Goal: Book appointment/travel/reservation

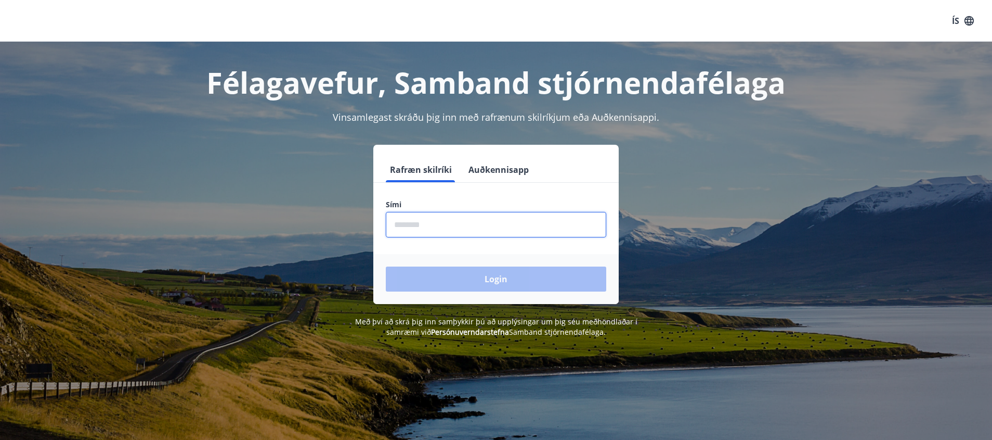
click at [505, 224] on input "phone" at bounding box center [496, 224] width 221 height 25
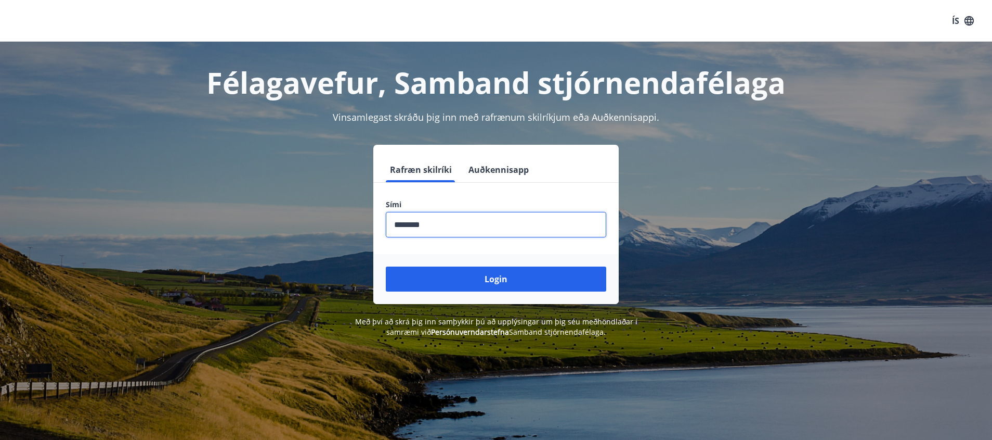
type input "********"
click at [386, 266] on button "Login" at bounding box center [496, 278] width 221 height 25
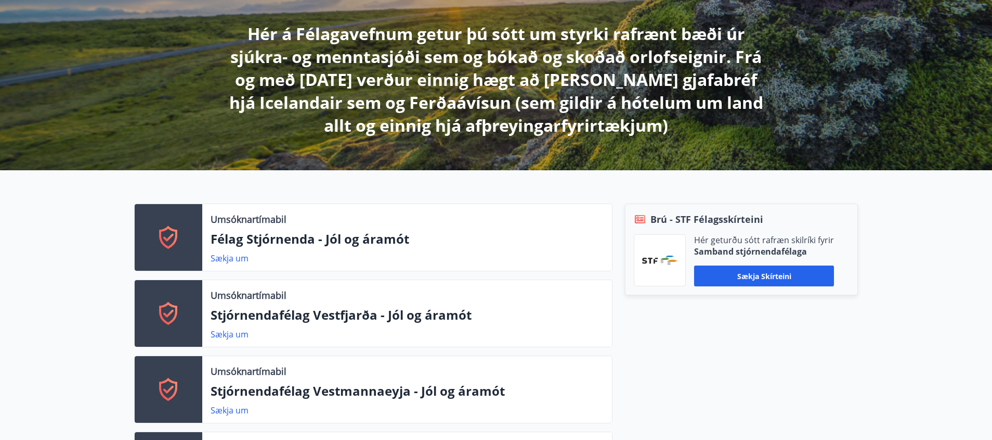
scroll to position [208, 0]
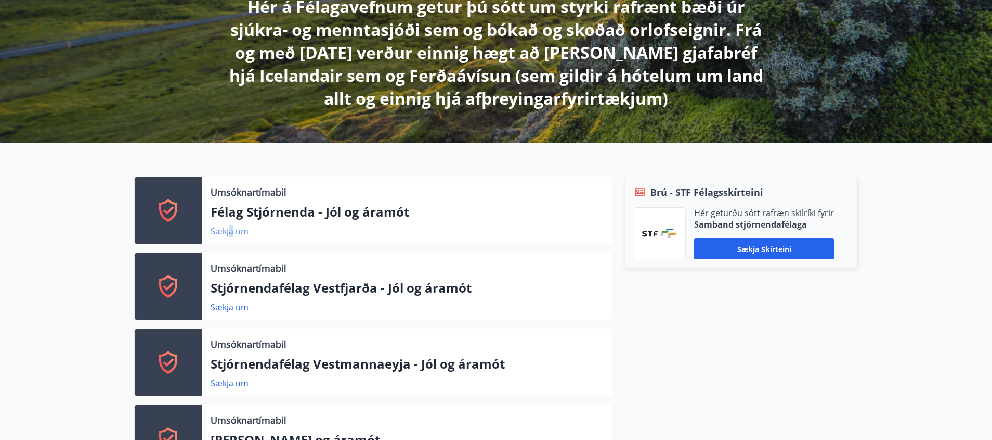
click at [231, 230] on link "Sækja um" at bounding box center [230, 230] width 38 height 11
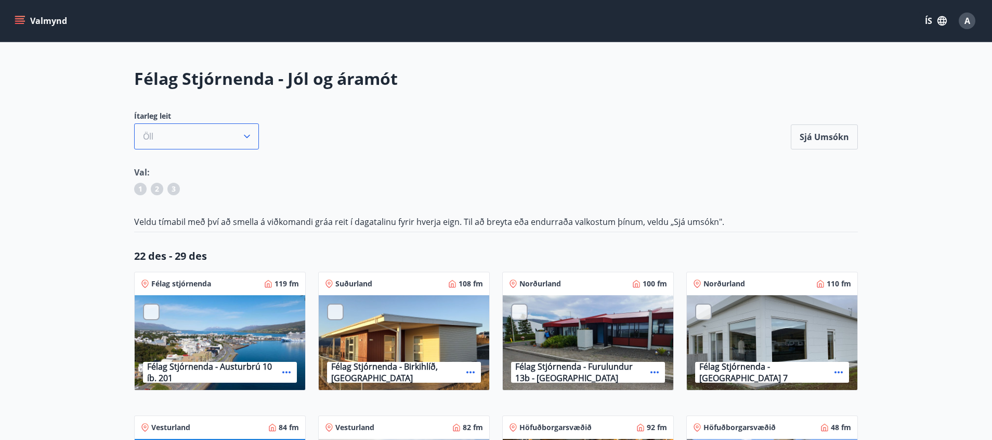
click at [179, 134] on button "Öll" at bounding box center [196, 136] width 125 height 26
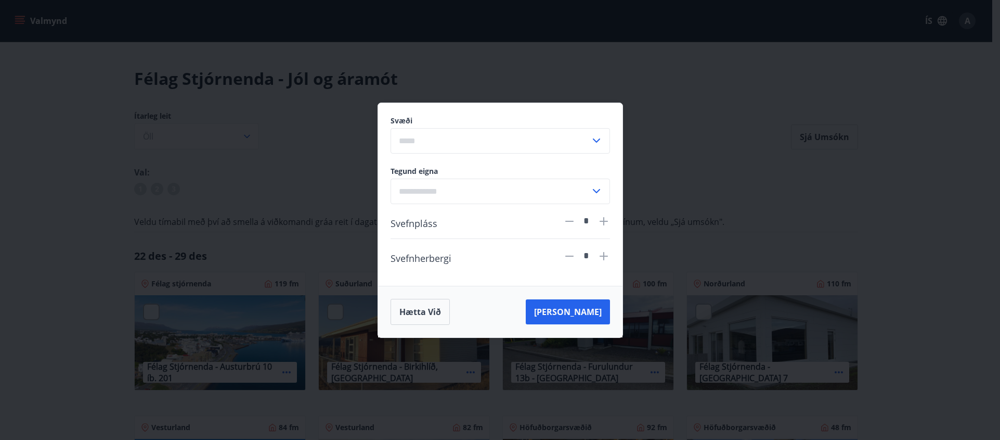
click at [438, 139] on input "text" at bounding box center [491, 140] width 200 height 25
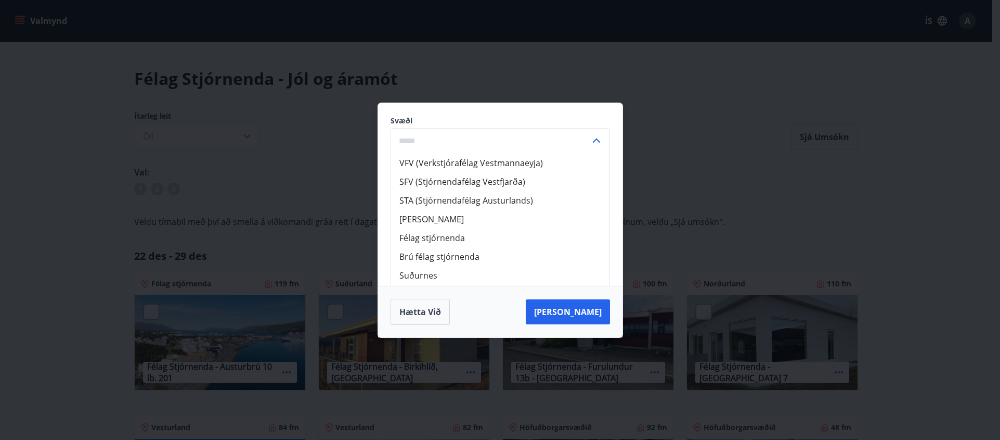
click at [464, 255] on li "Brú félag stjórnenda" at bounding box center [500, 256] width 218 height 19
type input "**********"
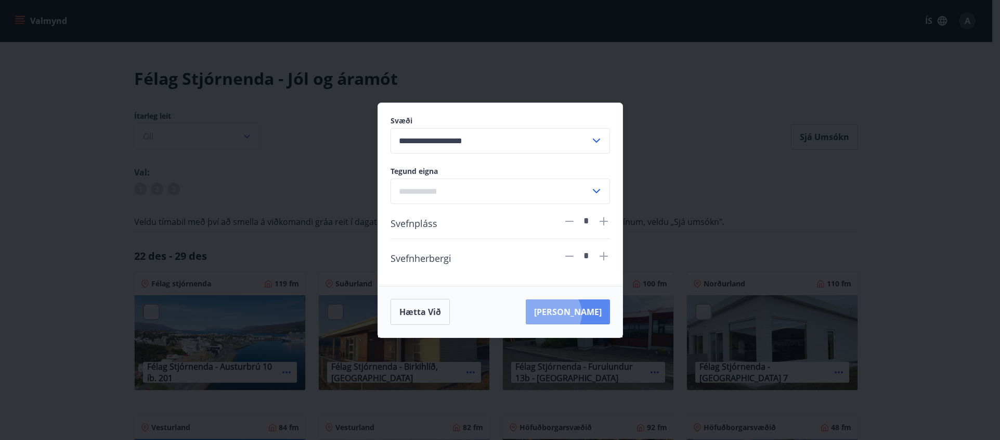
click at [599, 313] on button "[PERSON_NAME]" at bounding box center [568, 311] width 84 height 25
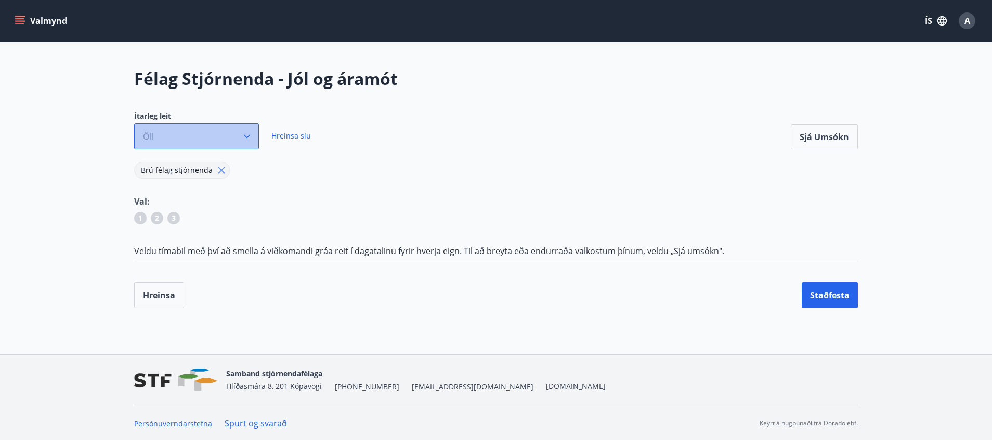
click at [240, 131] on button "Öll" at bounding box center [196, 136] width 125 height 26
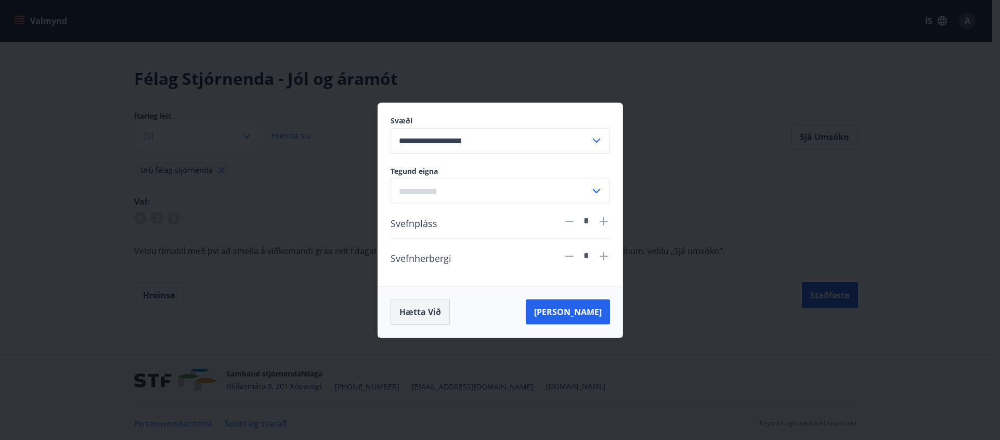
click at [430, 316] on button "Hætta við" at bounding box center [420, 312] width 59 height 26
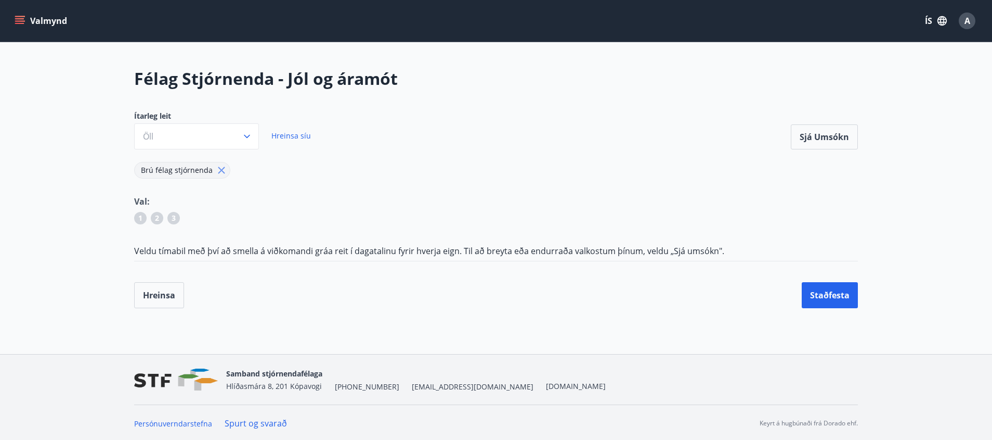
click at [309, 133] on span "Hreinsa síu" at bounding box center [292, 136] width 40 height 10
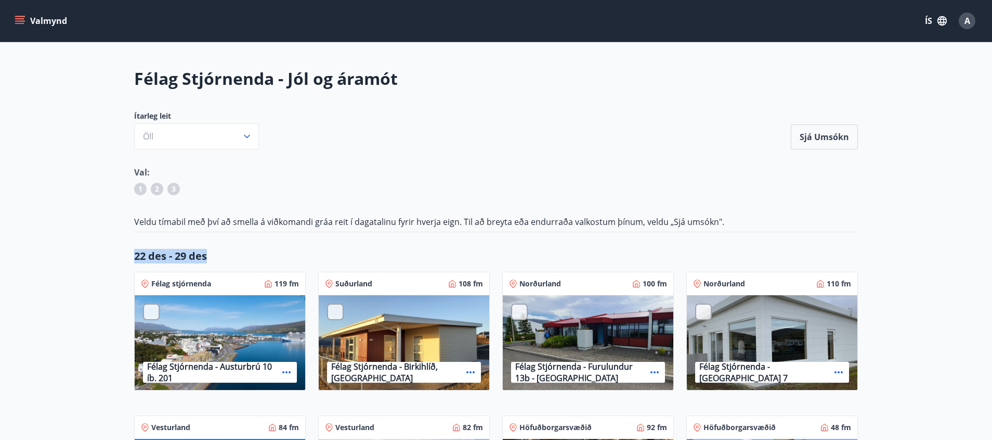
drag, startPoint x: 130, startPoint y: 256, endPoint x: 214, endPoint y: 251, distance: 84.4
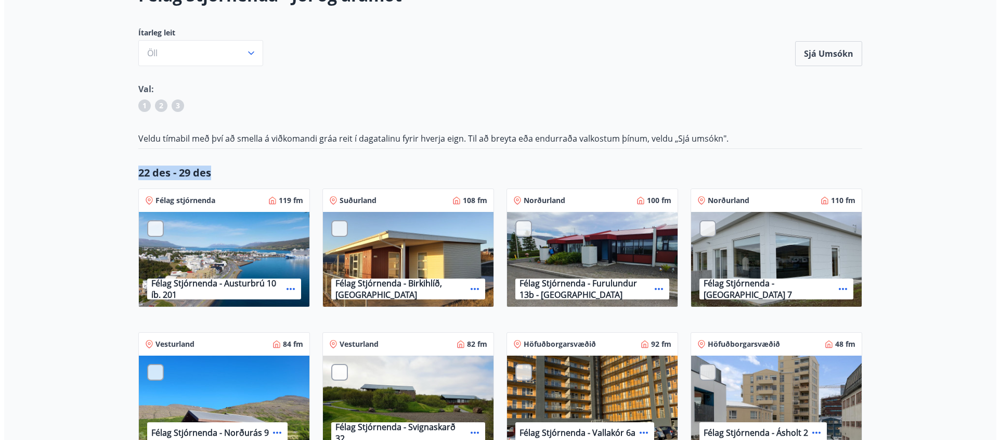
scroll to position [104, 0]
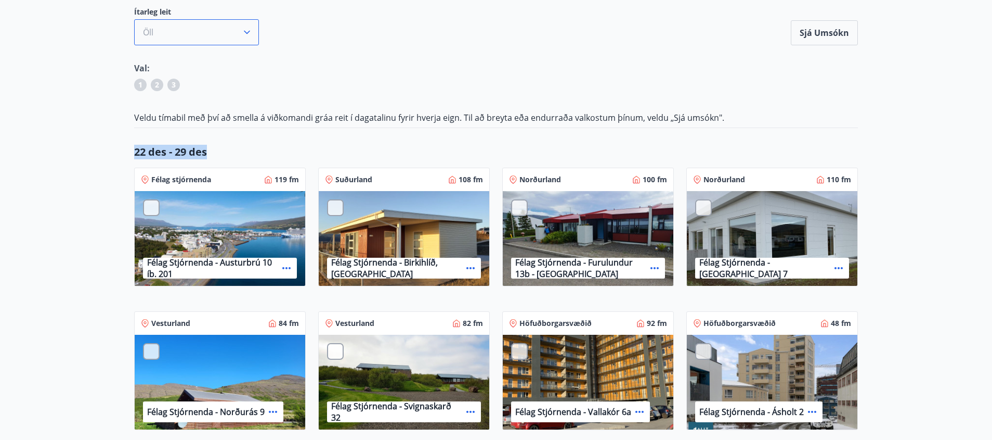
click at [198, 35] on button "Öll" at bounding box center [196, 32] width 125 height 26
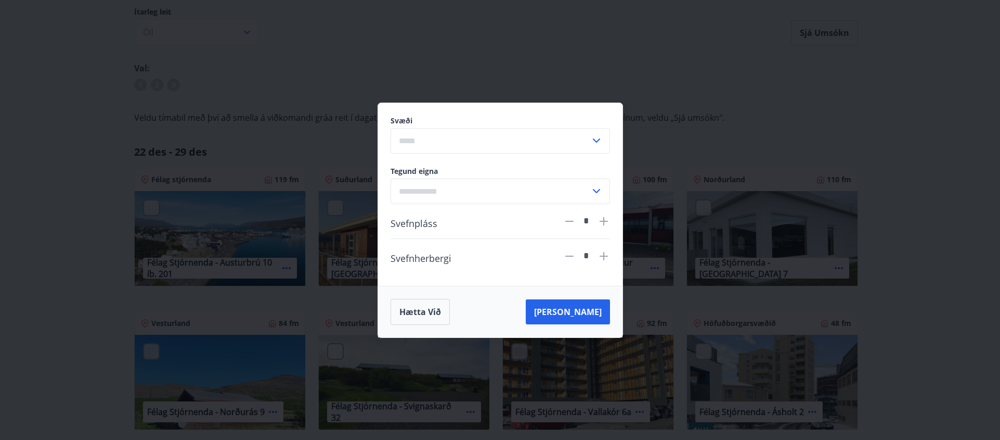
click at [87, 197] on div "Svæði ​ Tegund eigna ​ Svefnpláss * Svefnherbergi * Hætta við [PERSON_NAME]" at bounding box center [500, 220] width 1000 height 440
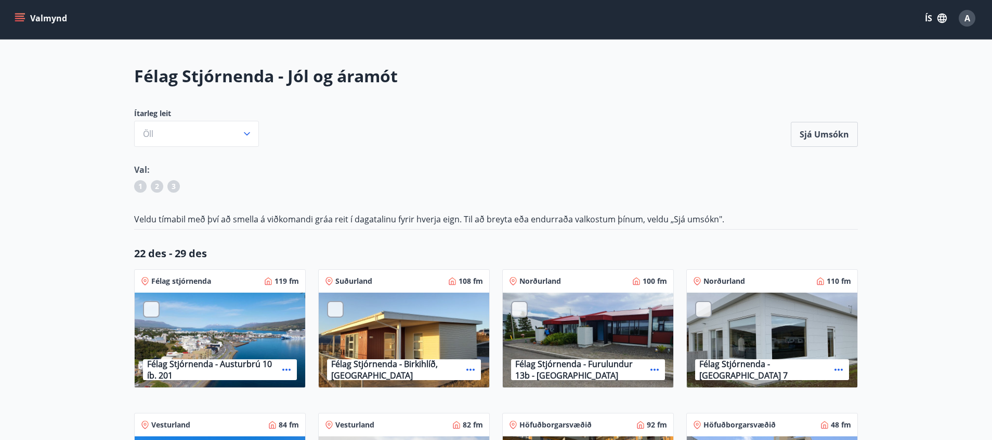
scroll to position [0, 0]
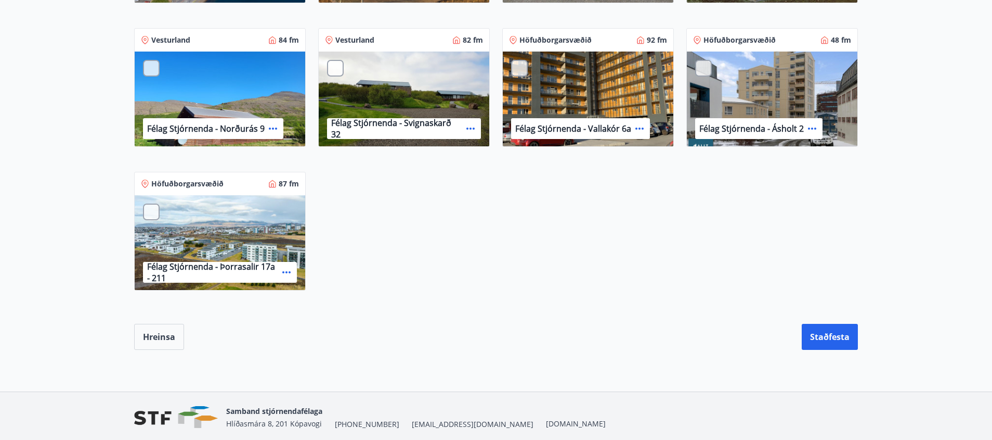
drag, startPoint x: 100, startPoint y: 199, endPoint x: 111, endPoint y: 297, distance: 98.9
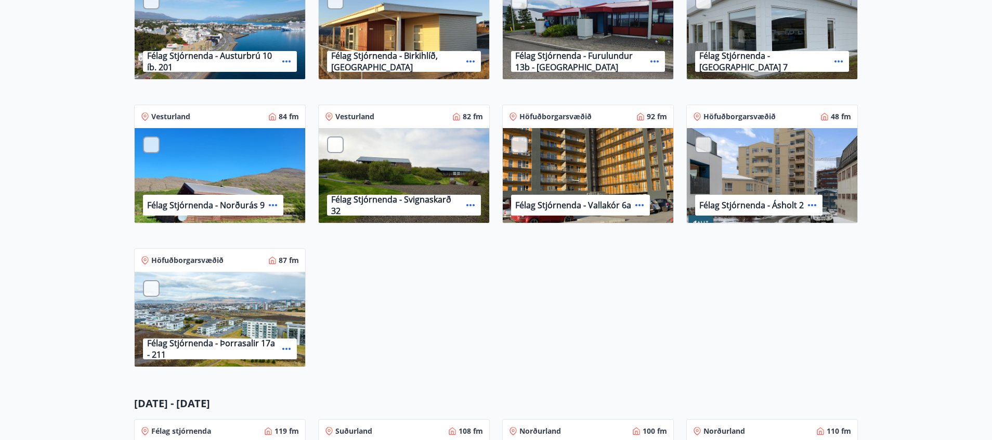
drag, startPoint x: 114, startPoint y: 297, endPoint x: 100, endPoint y: 170, distance: 127.7
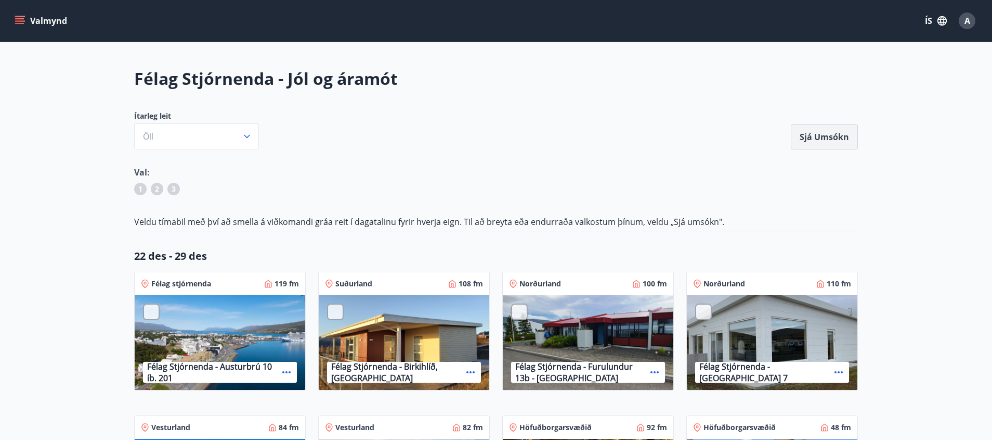
click at [809, 140] on button "Sjá umsókn" at bounding box center [824, 136] width 67 height 25
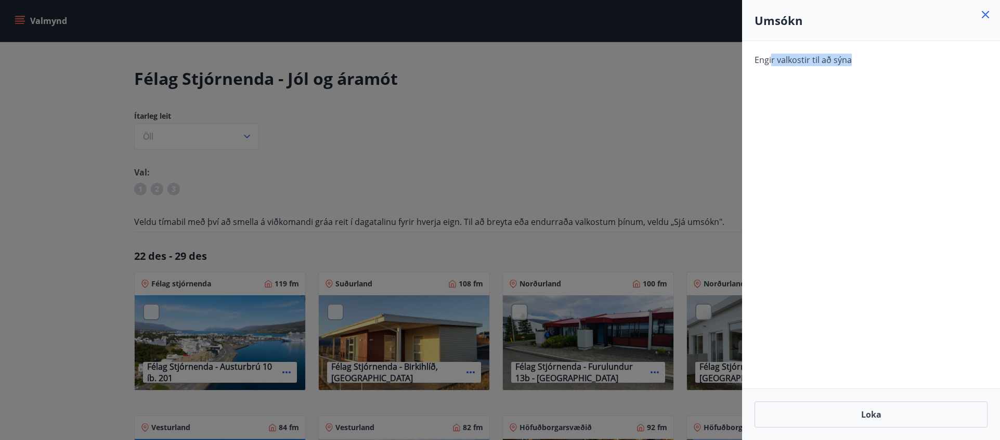
drag, startPoint x: 788, startPoint y: 62, endPoint x: 865, endPoint y: 77, distance: 78.4
click at [862, 76] on div "Engir valkostir til að sýna" at bounding box center [871, 214] width 258 height 347
click at [867, 78] on div "Engir valkostir til að sýna" at bounding box center [871, 214] width 258 height 347
click at [917, 416] on button "Loka" at bounding box center [871, 414] width 233 height 26
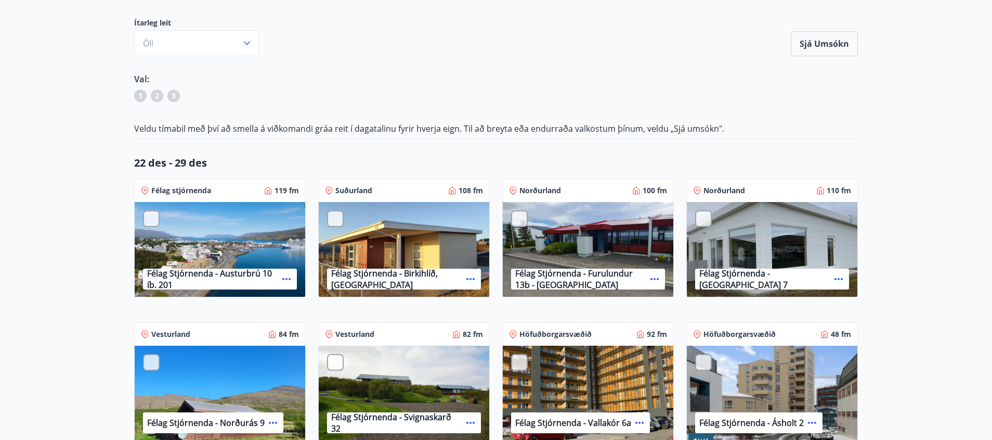
scroll to position [208, 0]
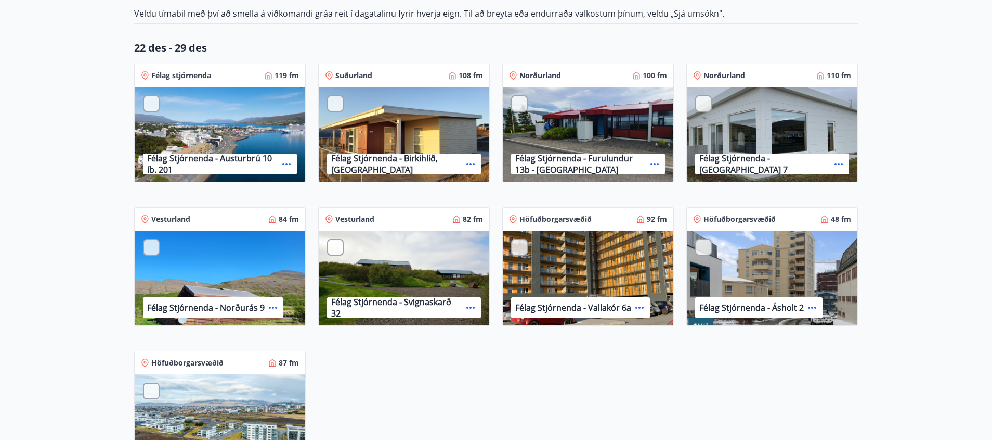
click at [519, 105] on div at bounding box center [519, 103] width 17 height 17
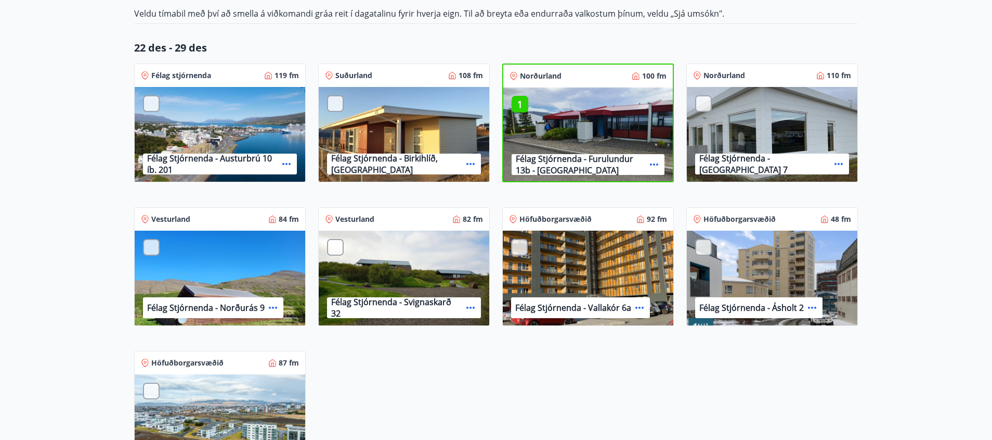
click at [148, 107] on div at bounding box center [151, 103] width 17 height 17
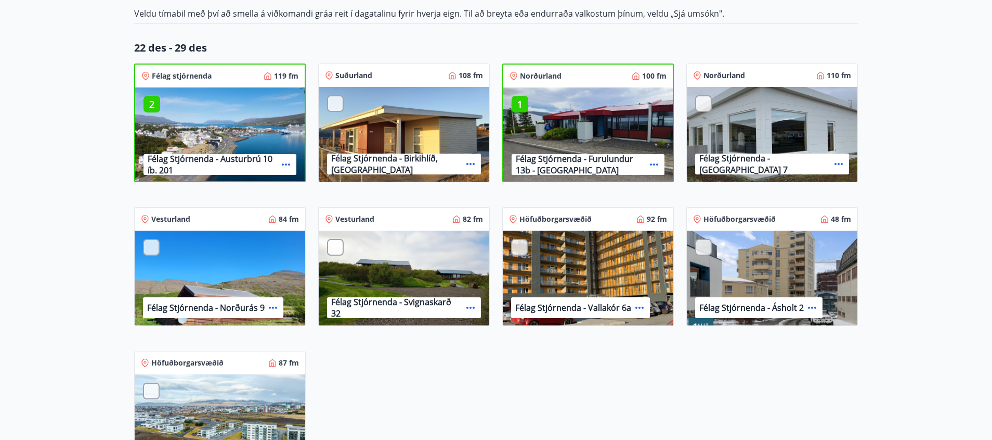
click at [705, 106] on div at bounding box center [703, 103] width 17 height 17
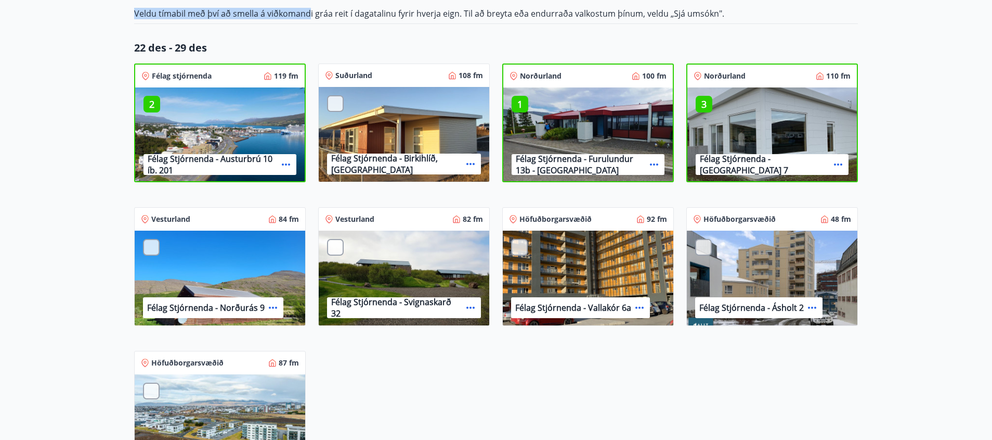
drag, startPoint x: 196, startPoint y: 20, endPoint x: 344, endPoint y: 16, distance: 148.3
click at [315, 16] on div "Félag Stjórnenda - Jól og áramót Ítarleg leit [PERSON_NAME] Sjá umsókn Sjá umsó…" at bounding box center [496, 422] width 749 height 1127
click at [344, 16] on p "Veldu tímabil með því að smella á viðkomandi gráa reit í dagatalinu fyrir hverj…" at bounding box center [496, 13] width 724 height 11
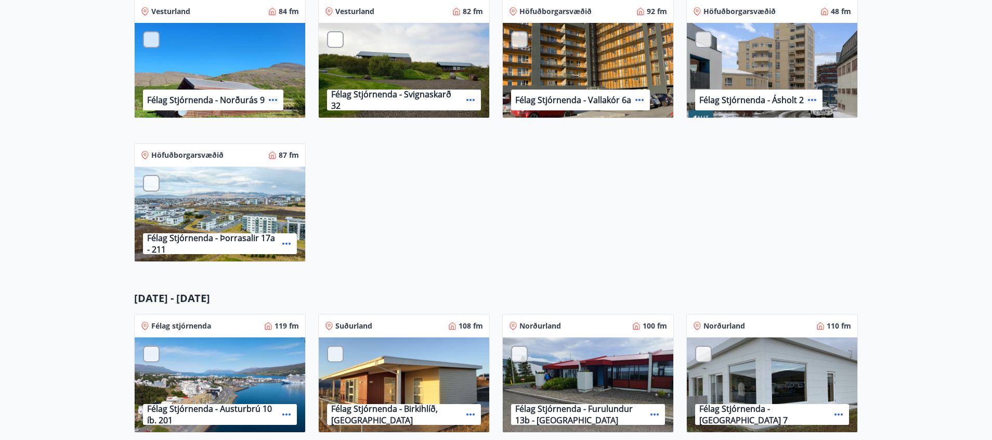
scroll to position [104, 0]
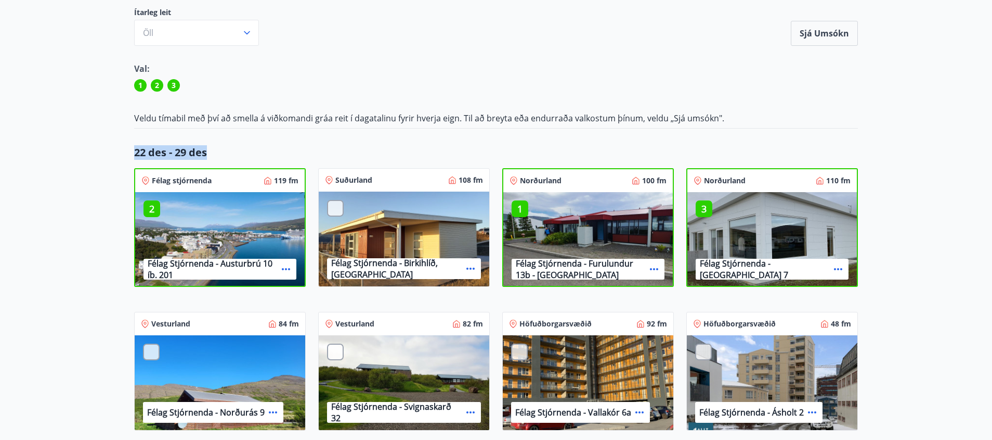
drag, startPoint x: 139, startPoint y: 150, endPoint x: 228, endPoint y: 150, distance: 88.4
click at [227, 150] on p "22 des - 29 des" at bounding box center [496, 152] width 724 height 15
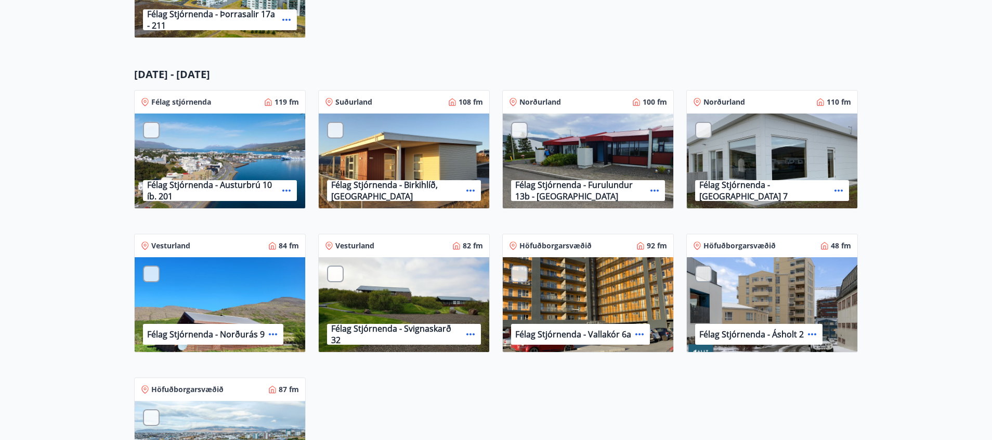
scroll to position [780, 0]
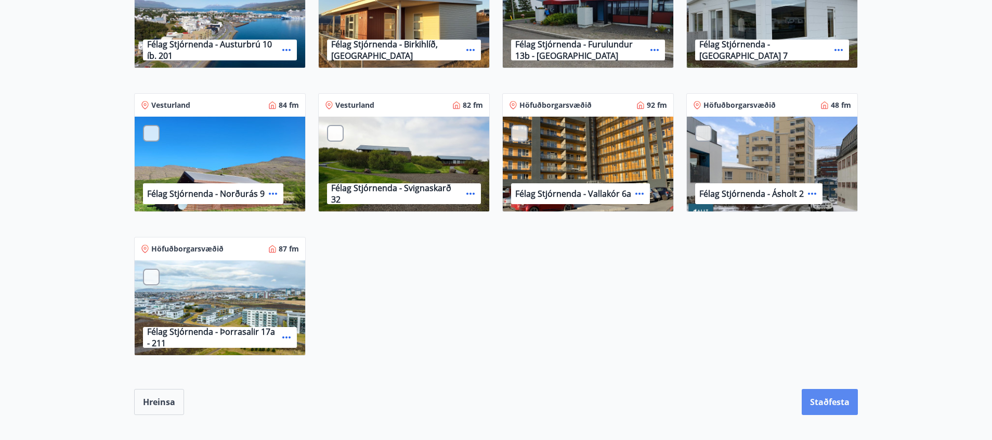
click at [826, 398] on button "Staðfesta" at bounding box center [830, 402] width 56 height 26
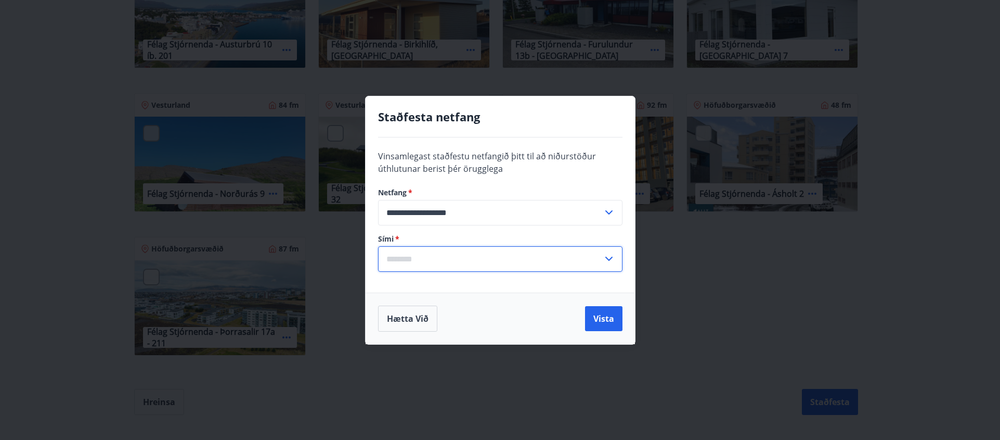
click at [469, 262] on input "text" at bounding box center [490, 258] width 225 height 25
click at [444, 219] on li "354-6152002" at bounding box center [500, 218] width 243 height 19
type input "**********"
click at [603, 323] on button "Vista" at bounding box center [603, 318] width 37 height 25
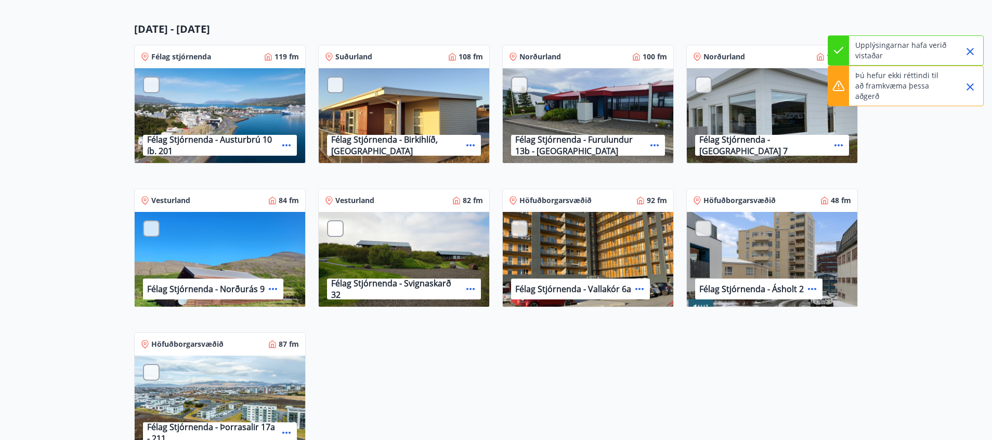
scroll to position [520, 0]
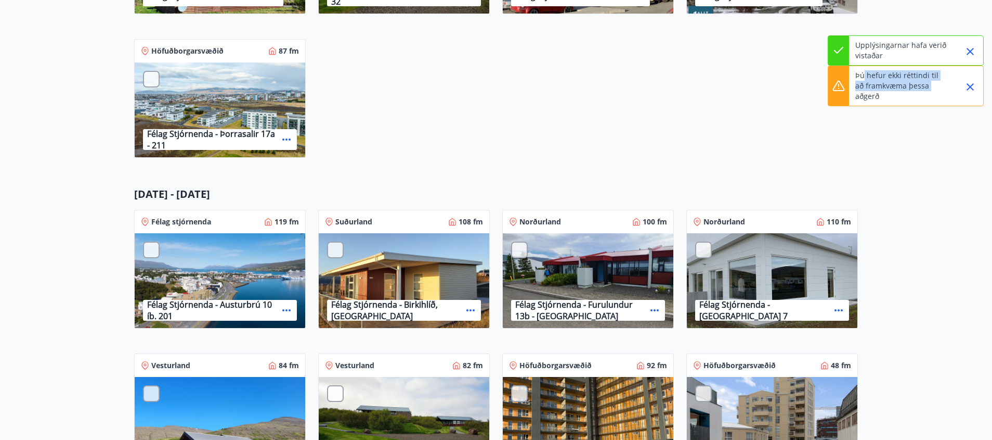
drag, startPoint x: 865, startPoint y: 76, endPoint x: 921, endPoint y: 89, distance: 57.2
click at [921, 89] on p "Þú hefur ekki réttindi til að framkvæma þessa aðgerð" at bounding box center [902, 85] width 92 height 31
click at [923, 91] on p "Þú hefur ekki réttindi til að framkvæma þessa aðgerð" at bounding box center [902, 85] width 92 height 31
click at [961, 277] on main "Félag Stjórnenda - Jól og áramót Ítarleg leit [PERSON_NAME] Sjá umsókn Sjá umsó…" at bounding box center [496, 110] width 992 height 1127
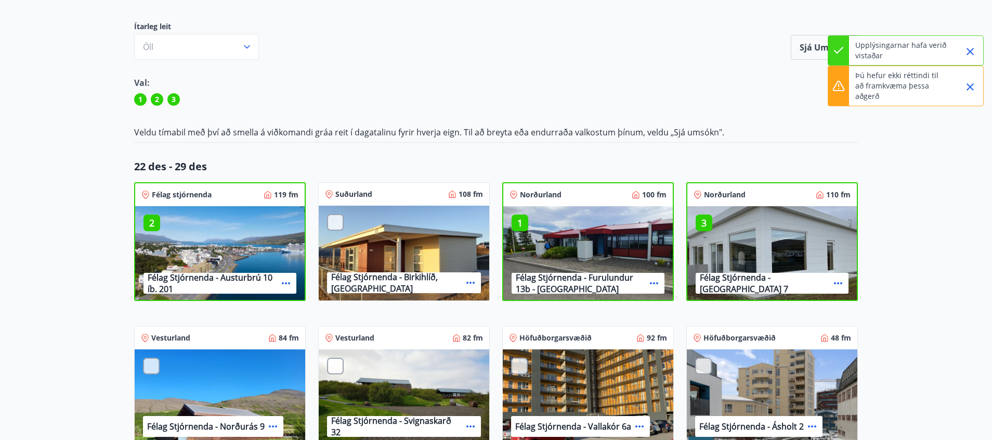
scroll to position [0, 0]
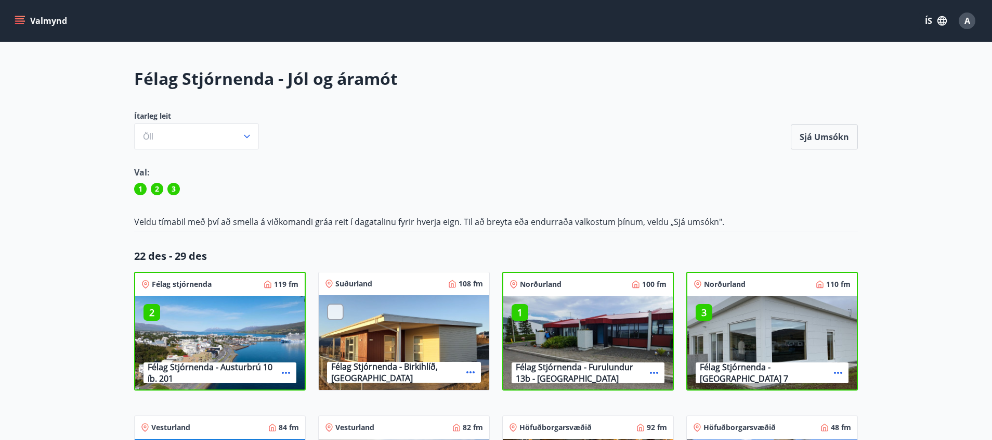
click at [9, 25] on div "Valmynd ÍS A" at bounding box center [496, 21] width 992 height 42
click at [16, 21] on icon "menu" at bounding box center [20, 20] width 11 height 1
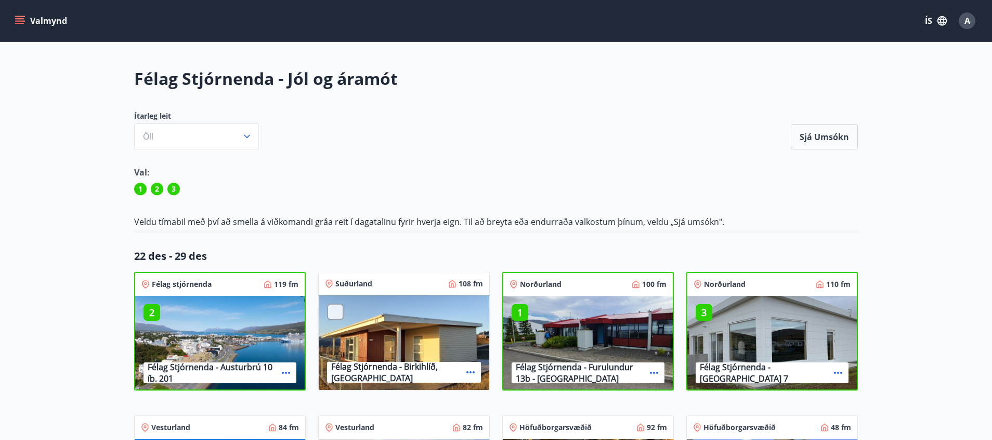
click at [30, 22] on button "Valmynd" at bounding box center [41, 20] width 59 height 19
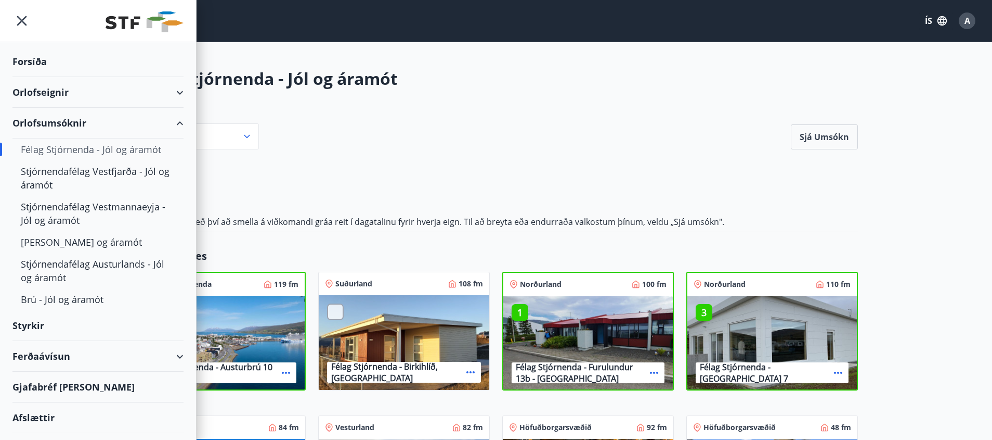
click at [160, 95] on div "Orlofseignir" at bounding box center [97, 92] width 171 height 31
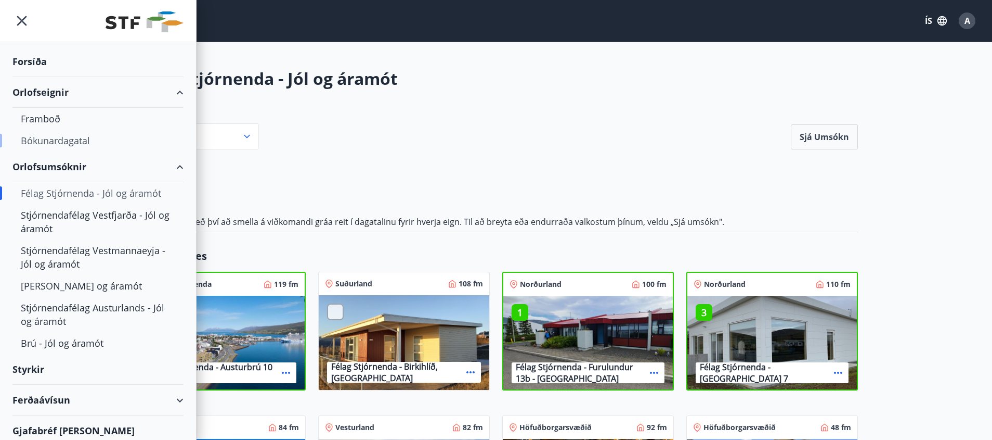
click at [47, 142] on div "Bókunardagatal" at bounding box center [98, 141] width 154 height 22
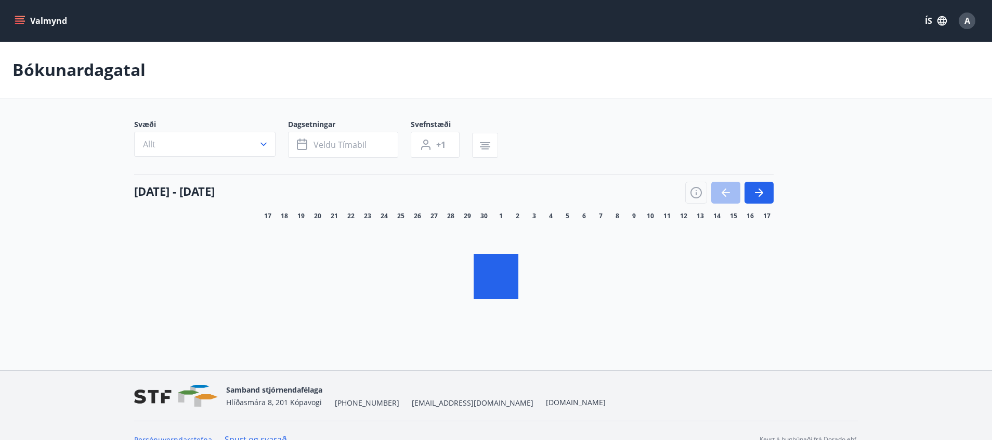
click at [251, 149] on button "Allt" at bounding box center [204, 144] width 141 height 25
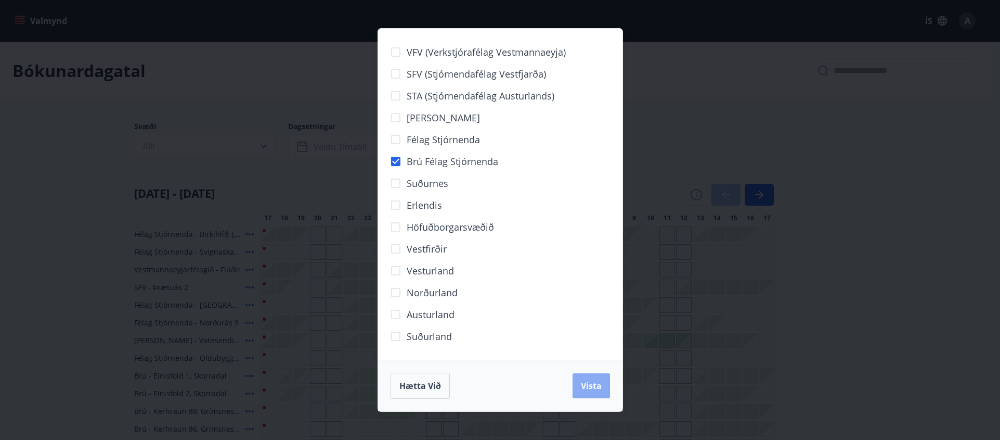
click at [591, 390] on span "Vista" at bounding box center [591, 385] width 21 height 11
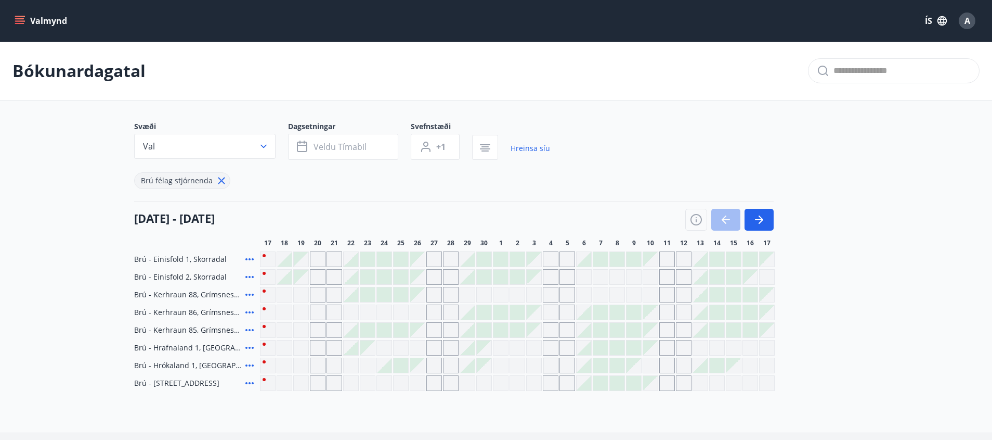
scroll to position [52, 0]
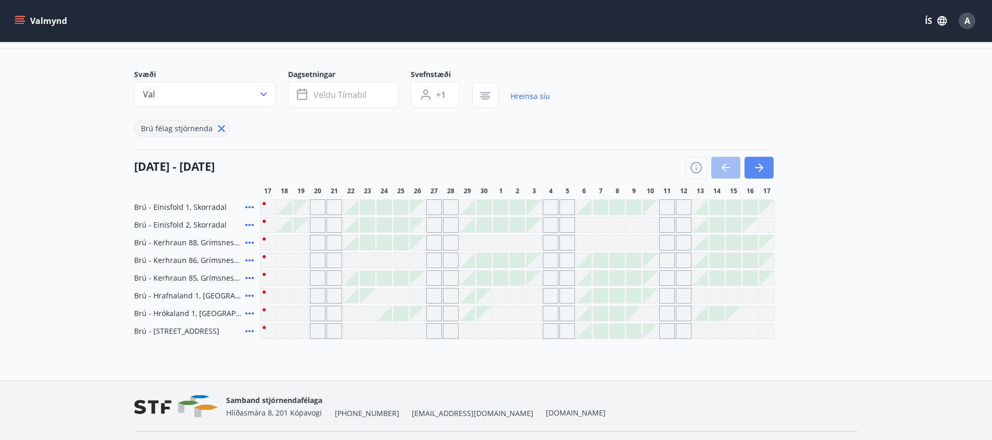
click at [764, 169] on icon "button" at bounding box center [759, 167] width 12 height 12
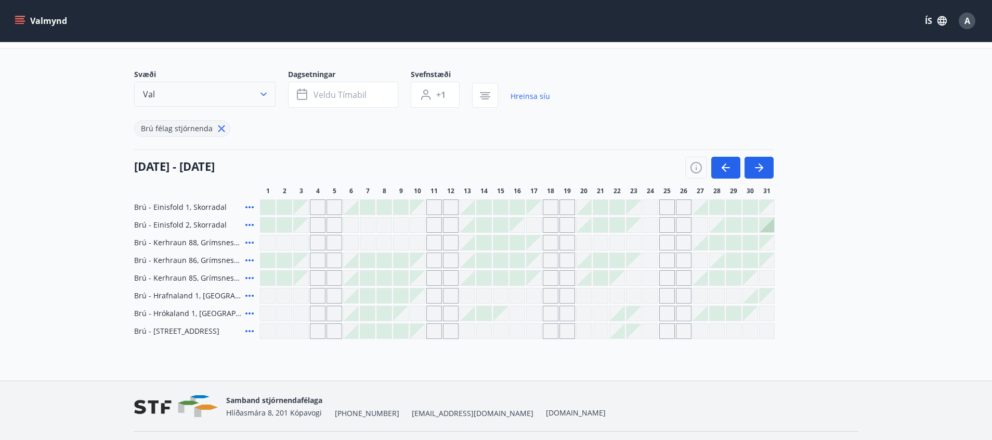
click at [256, 96] on button "Val" at bounding box center [204, 94] width 141 height 25
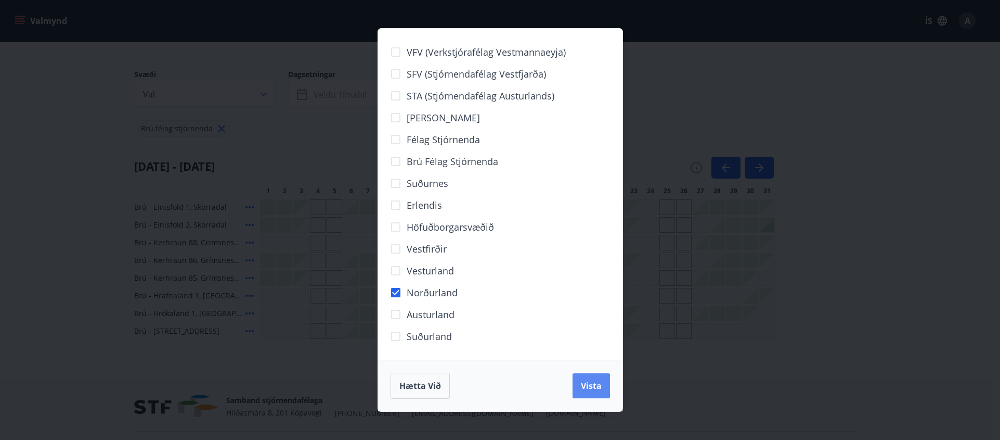
click at [604, 392] on button "Vista" at bounding box center [591, 385] width 37 height 25
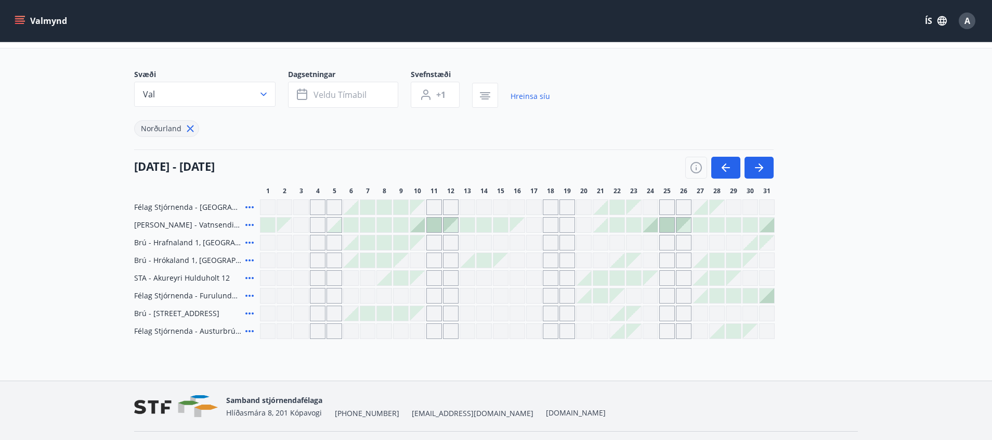
click at [91, 178] on main "Bókunardagatal Svæði Val Dagsetningar Veldu tímabil Svefnstæði +1 Hreinsa síu […" at bounding box center [496, 164] width 992 height 349
click at [316, 94] on span "Veldu tímabil" at bounding box center [340, 94] width 53 height 11
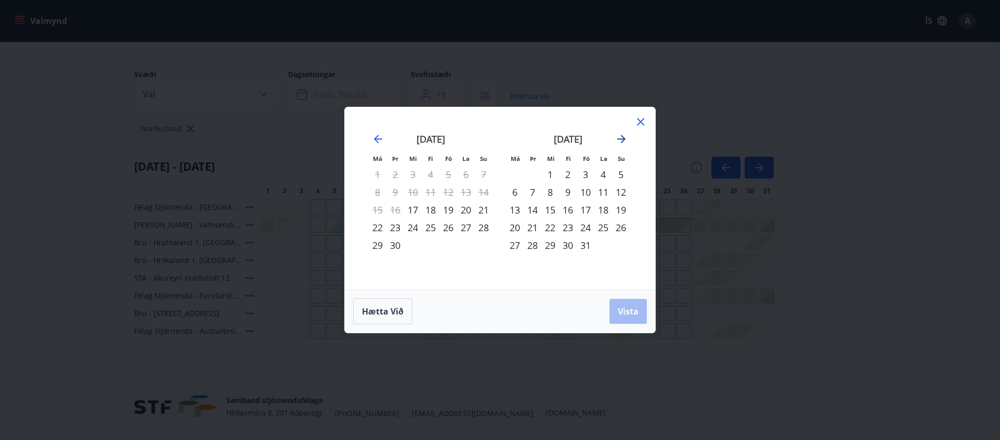
click at [624, 139] on icon "Move forward to switch to the next month." at bounding box center [621, 139] width 8 height 8
click at [513, 229] on div "22" at bounding box center [515, 227] width 18 height 18
click at [515, 248] on div "29" at bounding box center [515, 245] width 18 height 18
click at [623, 306] on span "Vista" at bounding box center [628, 310] width 21 height 11
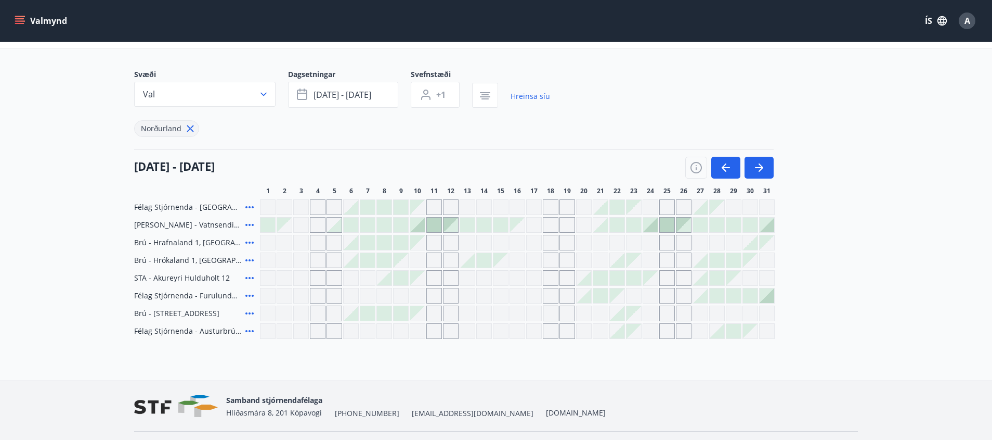
scroll to position [2, 0]
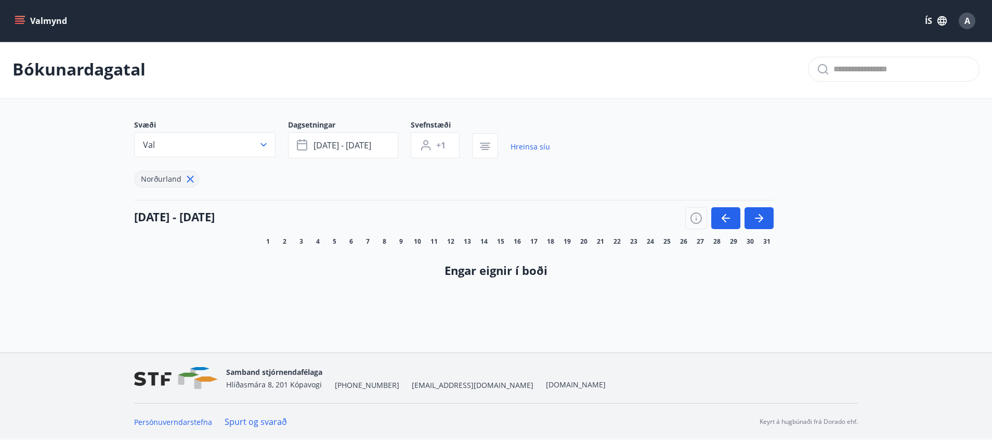
drag, startPoint x: 143, startPoint y: 217, endPoint x: 290, endPoint y: 225, distance: 146.9
click at [276, 222] on div "[DATE] - [DATE]" at bounding box center [454, 214] width 640 height 29
click at [290, 225] on div "[DATE] - [DATE]" at bounding box center [454, 214] width 640 height 29
click at [339, 154] on button "[DATE] - [DATE]" at bounding box center [343, 145] width 110 height 26
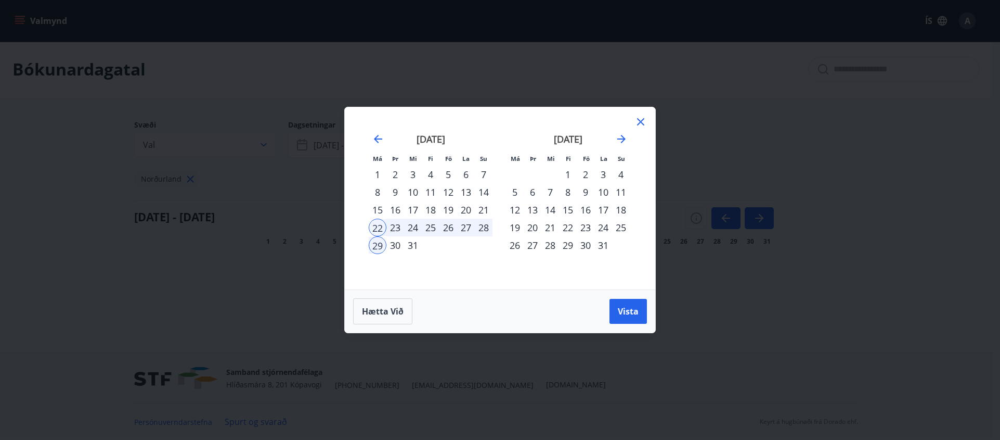
click at [462, 228] on div "27" at bounding box center [466, 227] width 18 height 18
click at [373, 226] on div "22" at bounding box center [378, 227] width 18 height 18
click at [452, 225] on div "26" at bounding box center [449, 227] width 18 height 18
click at [466, 227] on div "27" at bounding box center [466, 227] width 18 height 18
click at [367, 136] on div "[DATE] 1 2 3 4 5 6 7 8 9 10 11 12 13 14 15 16 17 18 19 20 21 22 23 24 25 26 27 …" at bounding box center [430, 205] width 137 height 171
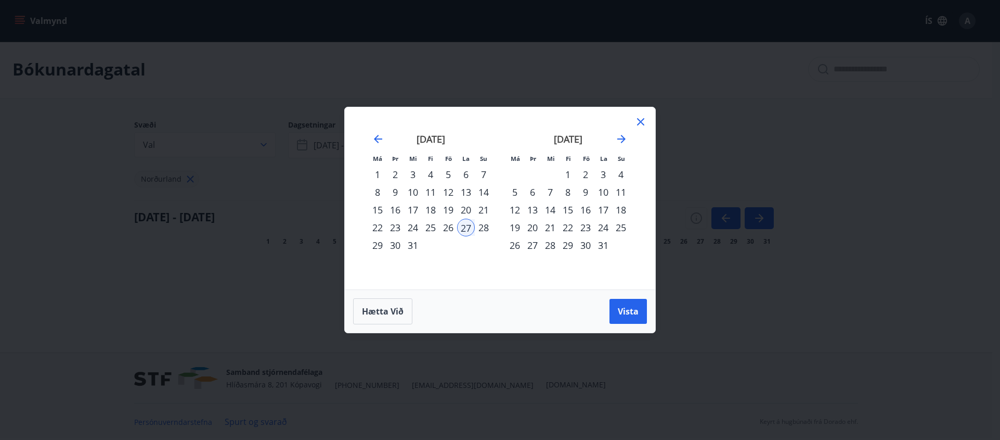
click at [371, 139] on div "[DATE]" at bounding box center [431, 143] width 124 height 46
click at [374, 139] on icon "Move backward to switch to the previous month." at bounding box center [378, 139] width 8 height 8
click at [453, 214] on div "17" at bounding box center [449, 210] width 18 height 18
click at [454, 227] on div "24" at bounding box center [449, 227] width 18 height 18
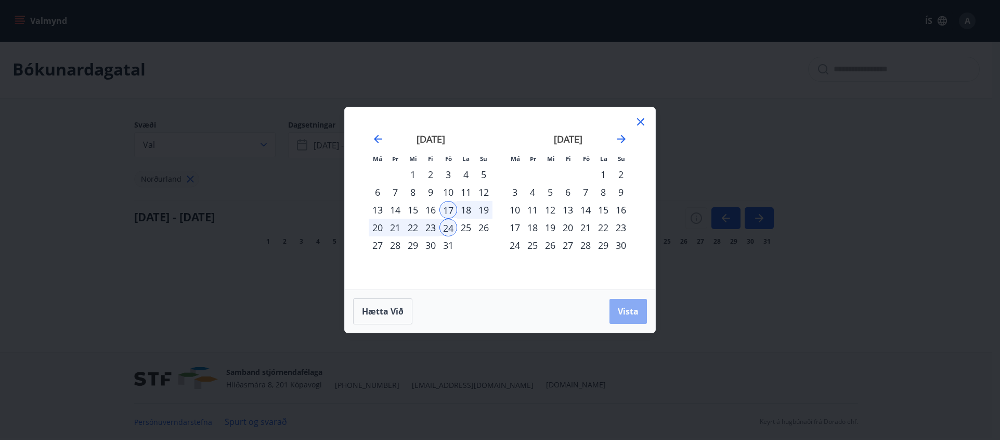
click at [625, 308] on span "Vista" at bounding box center [628, 310] width 21 height 11
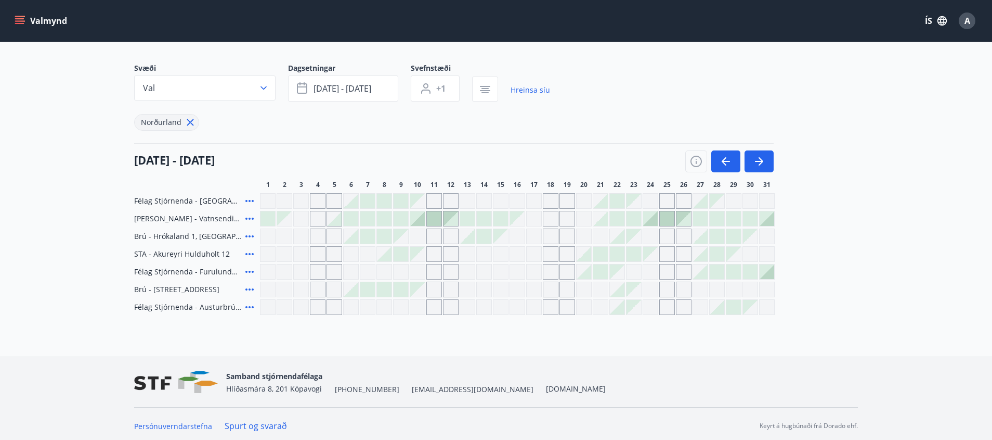
scroll to position [62, 0]
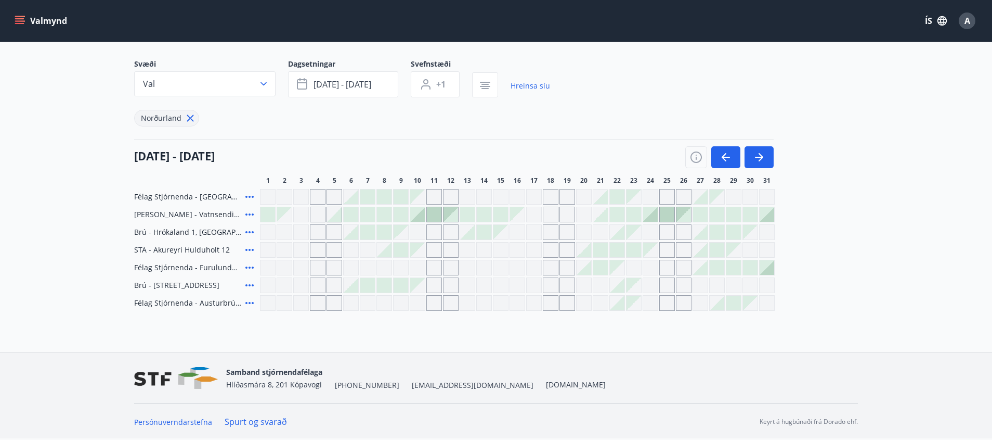
drag, startPoint x: 108, startPoint y: 283, endPoint x: 113, endPoint y: 270, distance: 14.0
click at [108, 241] on main "Bókunardagatal Svæði Val Dagsetningar [DATE] - [DATE] Svefnstæði +1 Hreinsa síu…" at bounding box center [496, 145] width 992 height 331
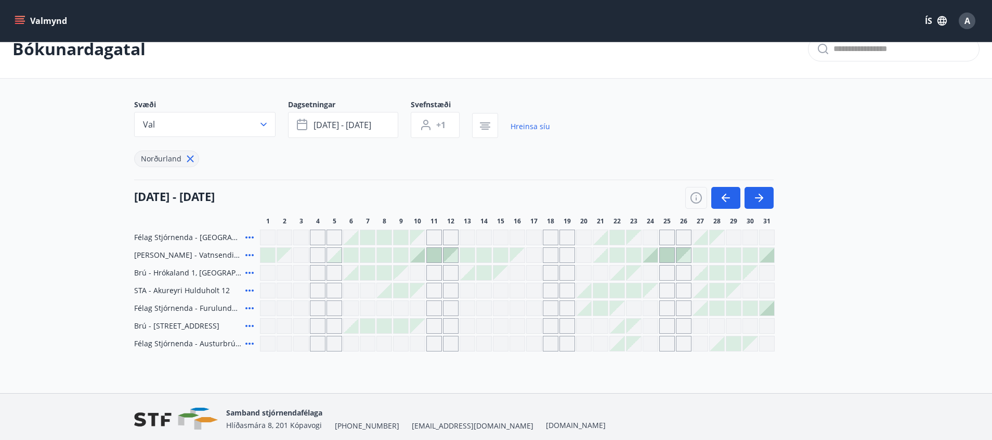
scroll to position [0, 0]
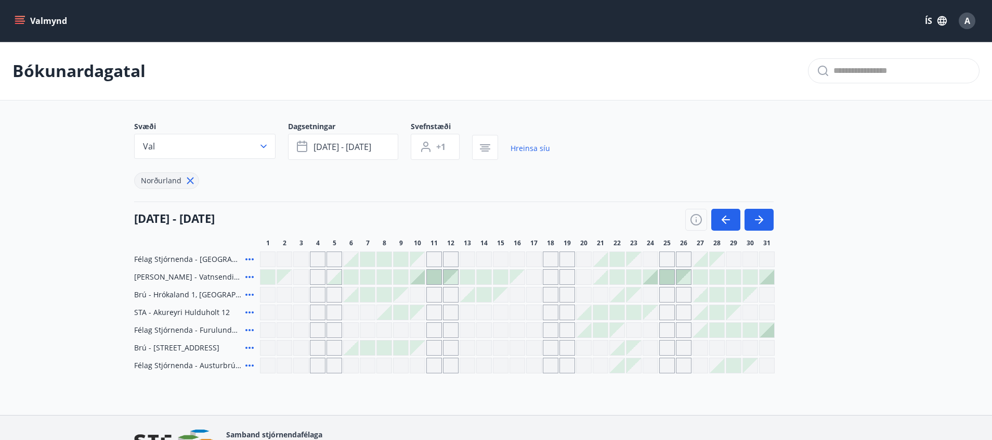
click at [47, 24] on button "Valmynd" at bounding box center [41, 20] width 59 height 19
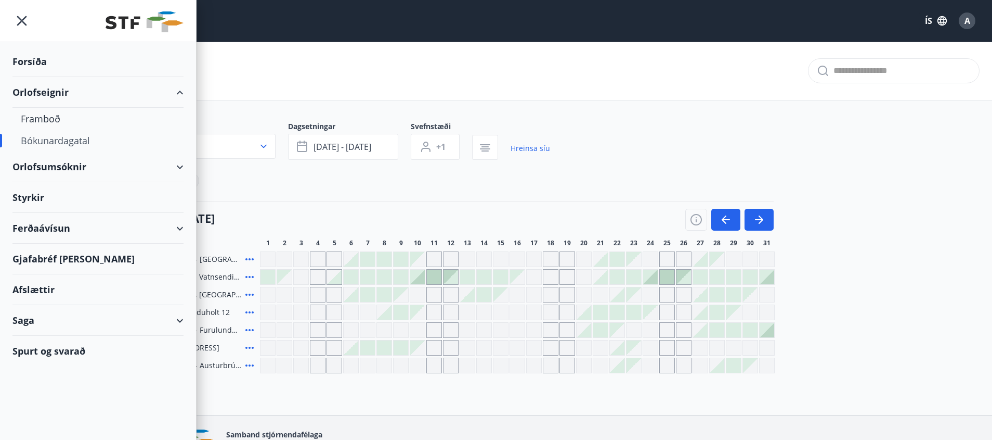
click at [525, 93] on div "Bókunardagatal" at bounding box center [496, 71] width 992 height 59
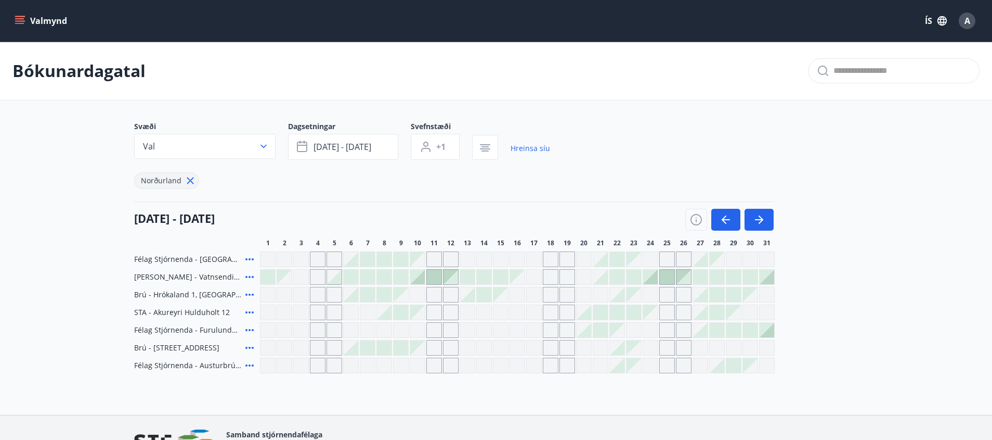
click at [352, 350] on div at bounding box center [351, 347] width 15 height 15
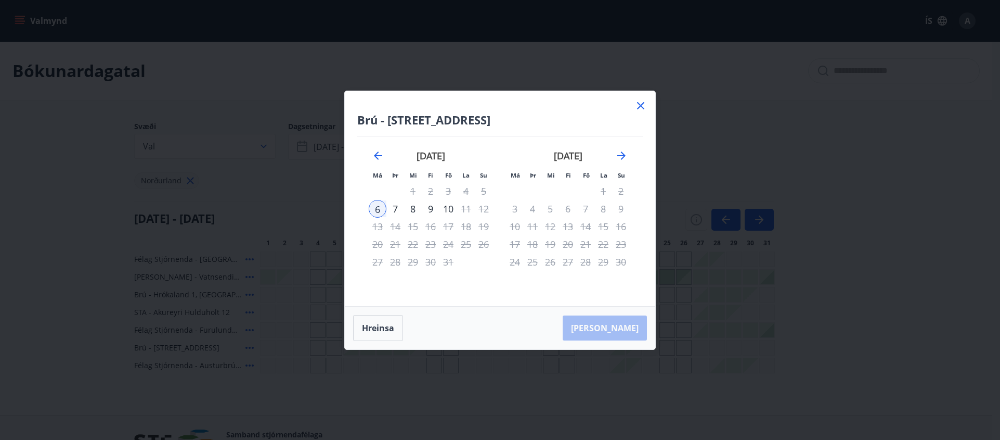
click at [495, 191] on div "[DATE] 1 2 3 4 5 6 7 8 9 10 11 12 13 14 15 16 17 18 19 20 21 22 23 24 25 26 27 …" at bounding box center [430, 221] width 137 height 171
click at [444, 210] on div "10" at bounding box center [449, 209] width 18 height 18
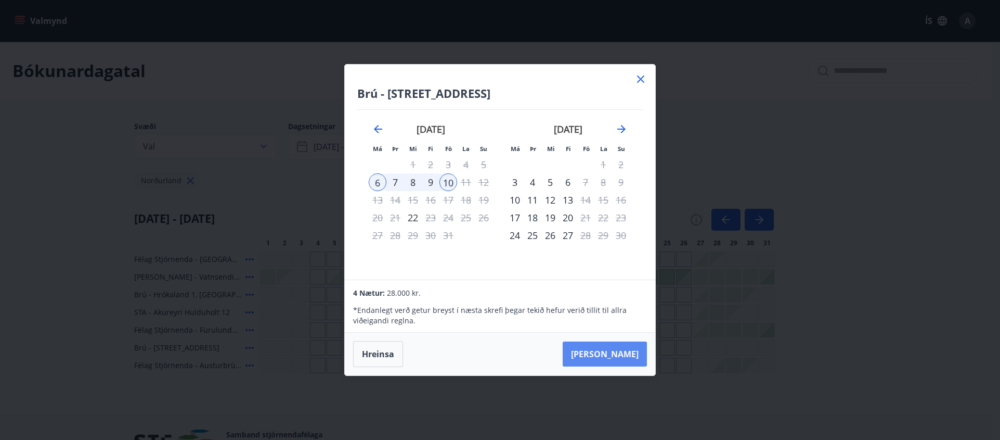
click at [622, 355] on button "[PERSON_NAME]" at bounding box center [605, 353] width 84 height 25
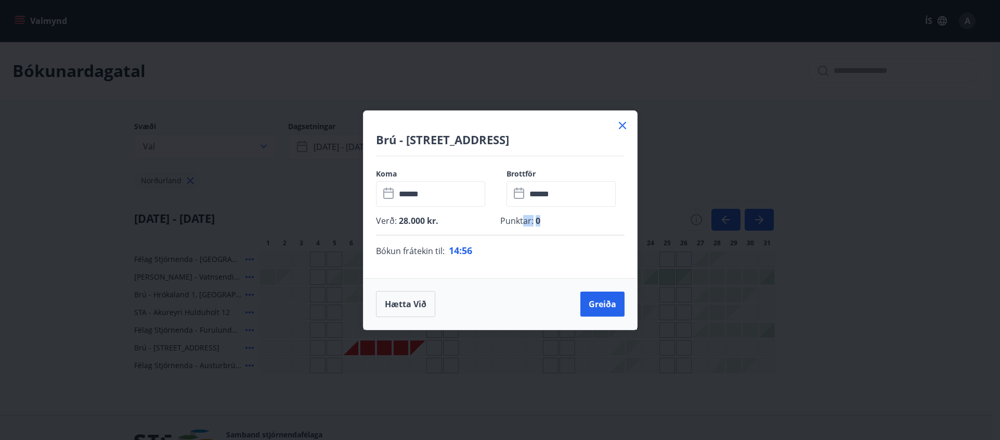
drag, startPoint x: 543, startPoint y: 218, endPoint x: 515, endPoint y: 220, distance: 27.6
click at [517, 219] on p "Punktar : 0" at bounding box center [562, 220] width 124 height 11
drag, startPoint x: 439, startPoint y: 221, endPoint x: 470, endPoint y: 218, distance: 31.3
click at [466, 218] on p "Verð : 28.000 kr." at bounding box center [438, 220] width 124 height 11
click at [491, 221] on p "Verð : 28.000 kr." at bounding box center [438, 220] width 124 height 11
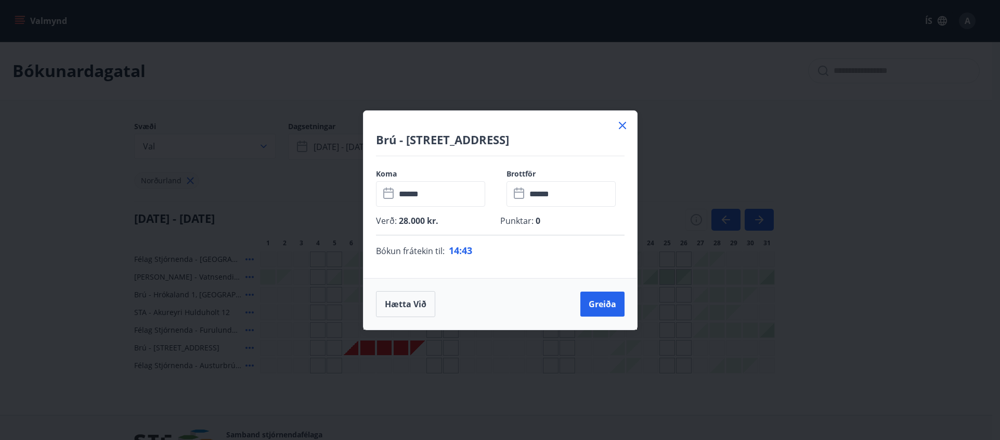
click at [622, 124] on icon at bounding box center [622, 125] width 7 height 7
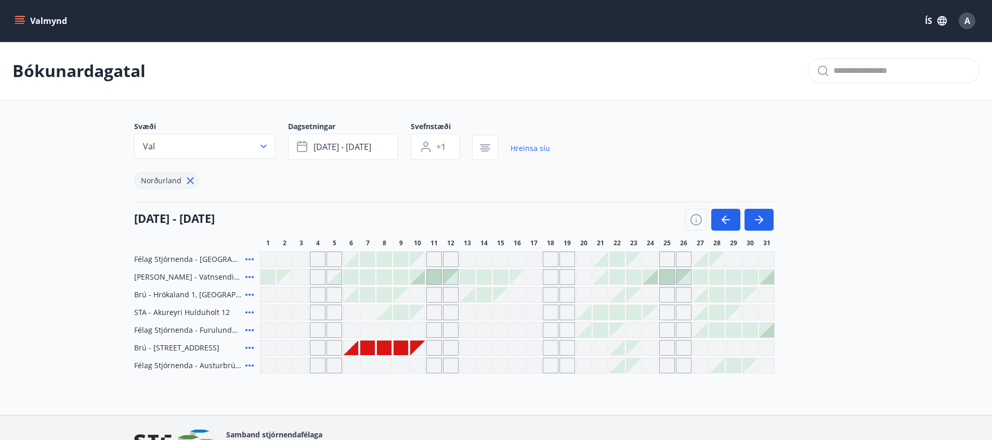
drag, startPoint x: 922, startPoint y: 268, endPoint x: 884, endPoint y: 177, distance: 98.6
drag, startPoint x: 920, startPoint y: 299, endPoint x: 905, endPoint y: 225, distance: 75.5
click at [965, 22] on span "A" at bounding box center [968, 20] width 6 height 11
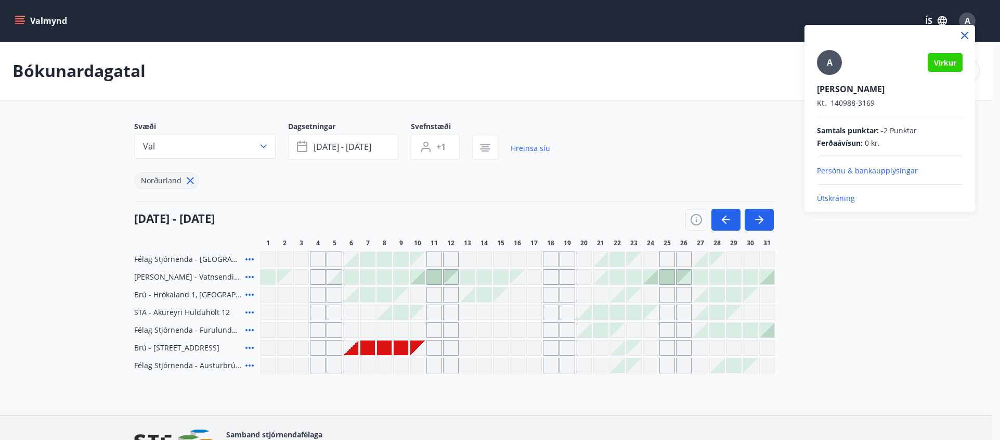
click at [842, 194] on p "Útskráning" at bounding box center [890, 198] width 146 height 10
